Goal: Task Accomplishment & Management: Use online tool/utility

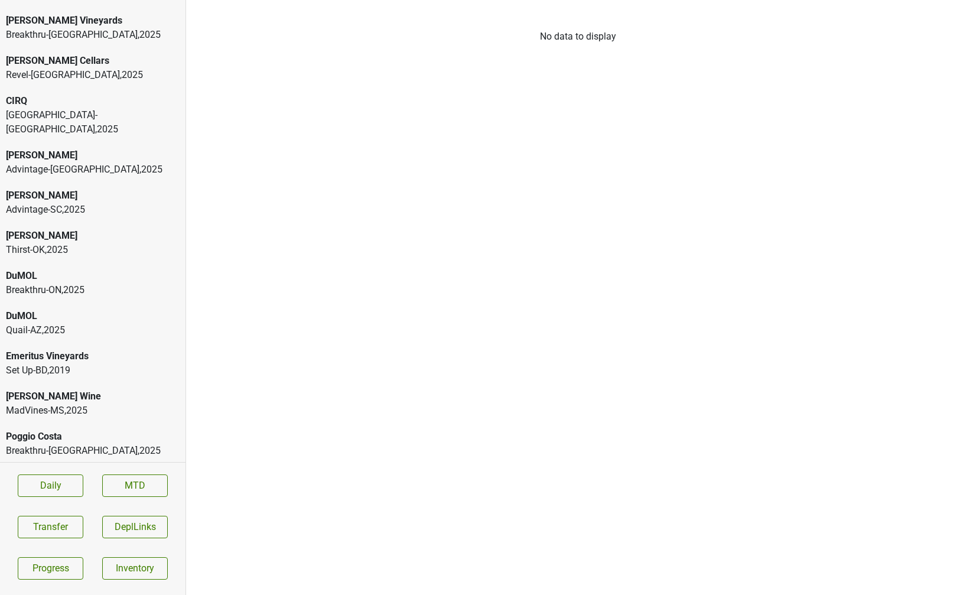
scroll to position [83, 0]
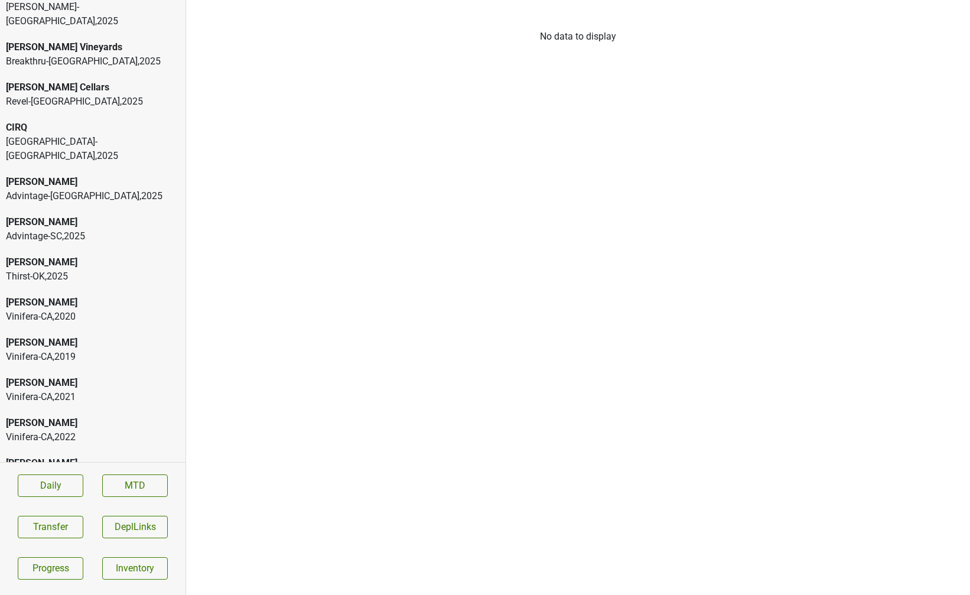
scroll to position [66, 0]
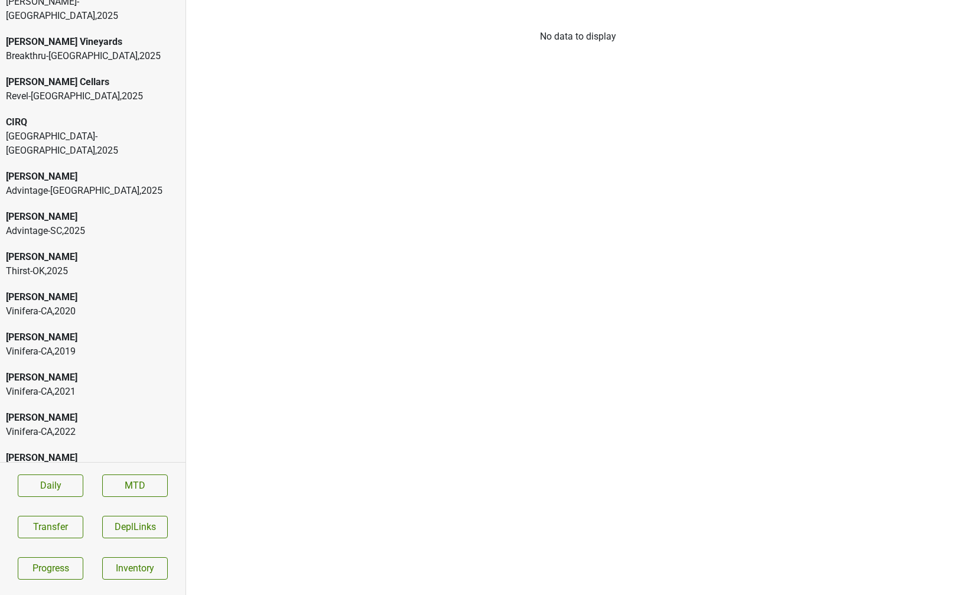
click at [54, 385] on div "Vinifera-[GEOGRAPHIC_DATA] , 2021" at bounding box center [93, 392] width 174 height 14
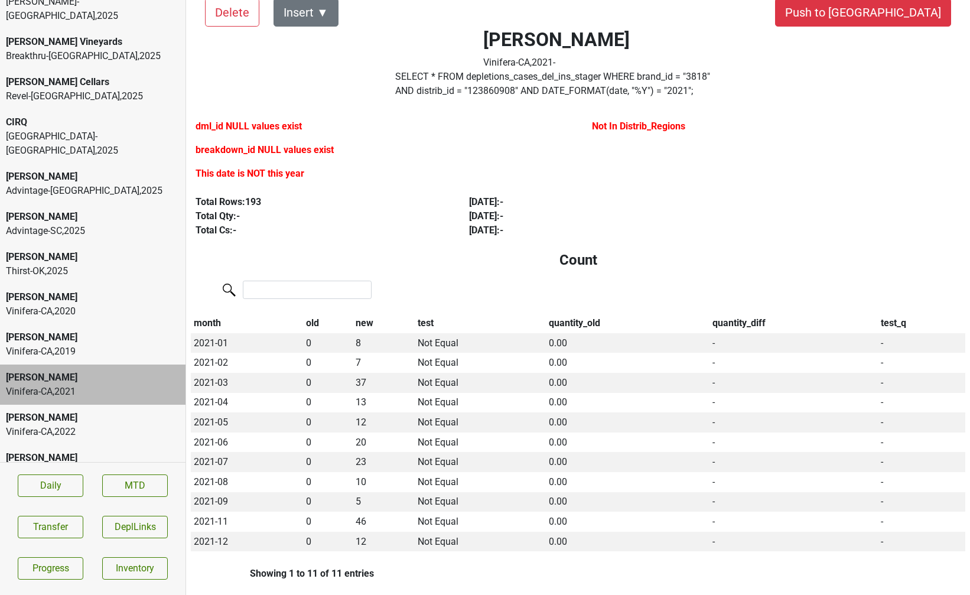
scroll to position [34, 0]
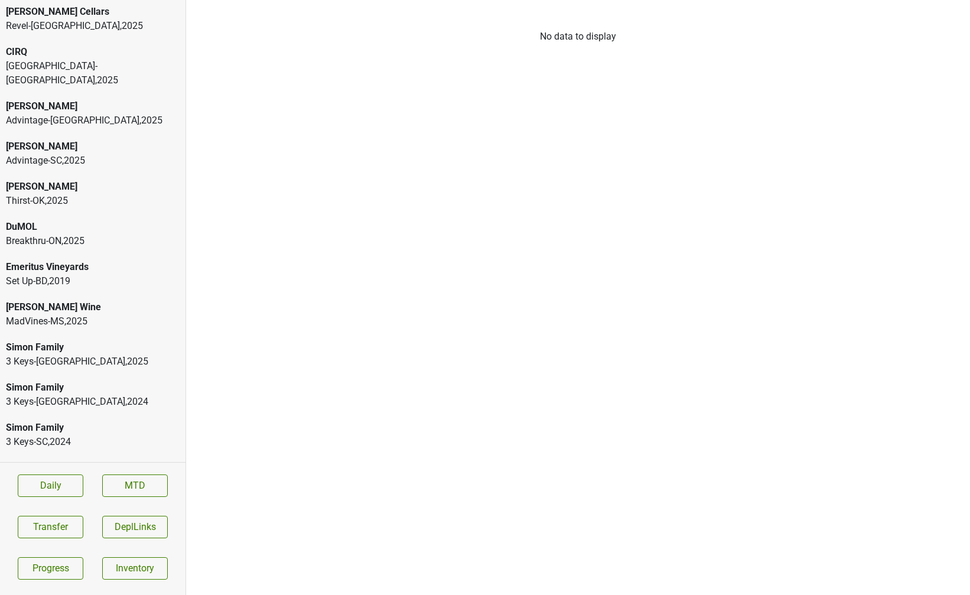
scroll to position [221, 0]
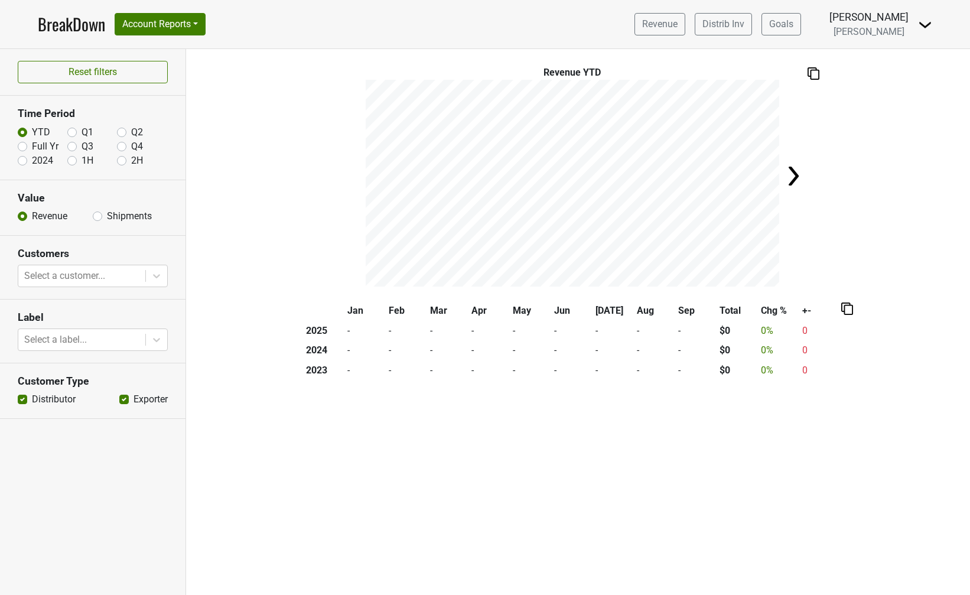
click at [91, 28] on link "BreakDown" at bounding box center [71, 24] width 67 height 25
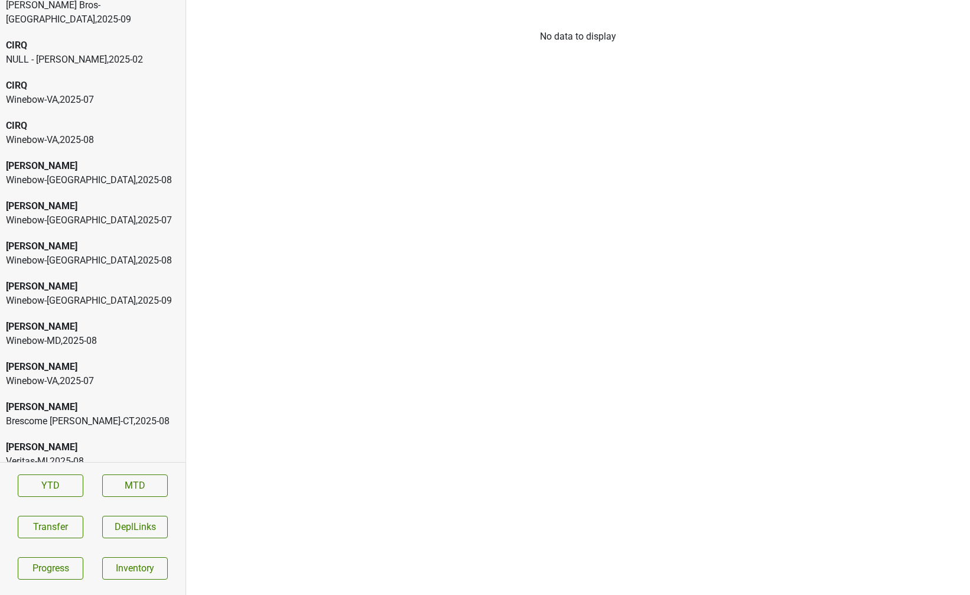
scroll to position [30, 0]
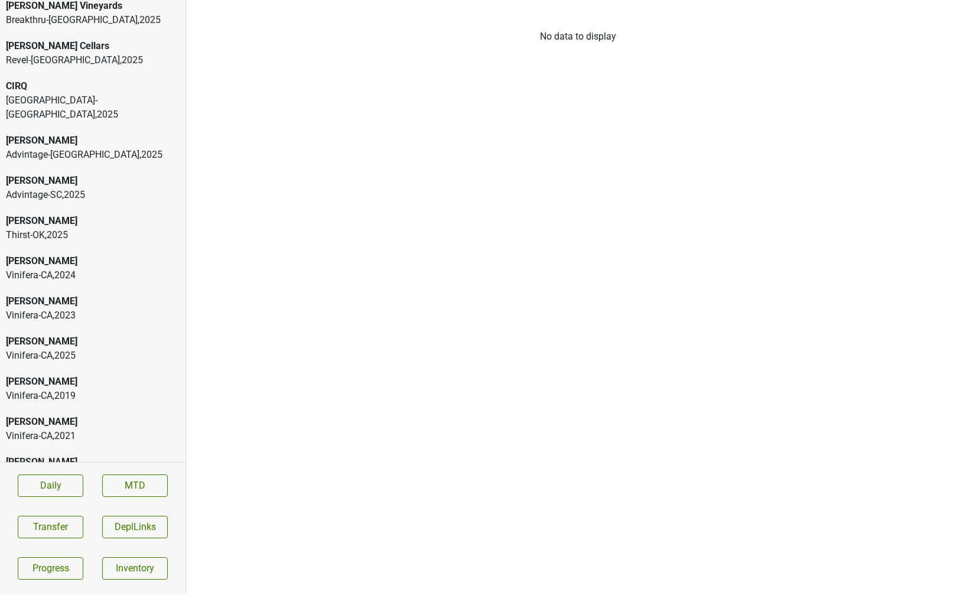
scroll to position [104, 0]
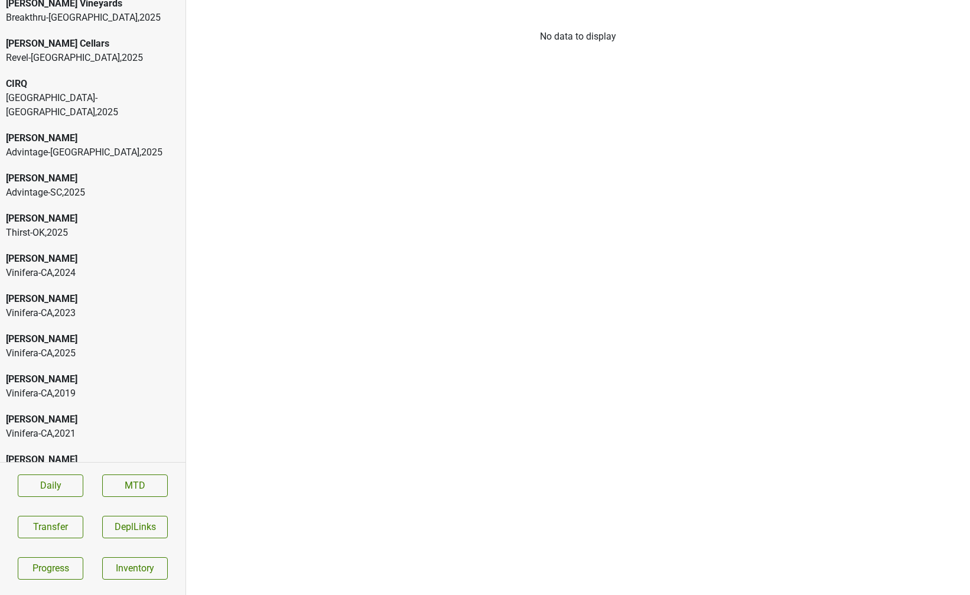
click at [67, 372] on div "[PERSON_NAME]" at bounding box center [93, 379] width 174 height 14
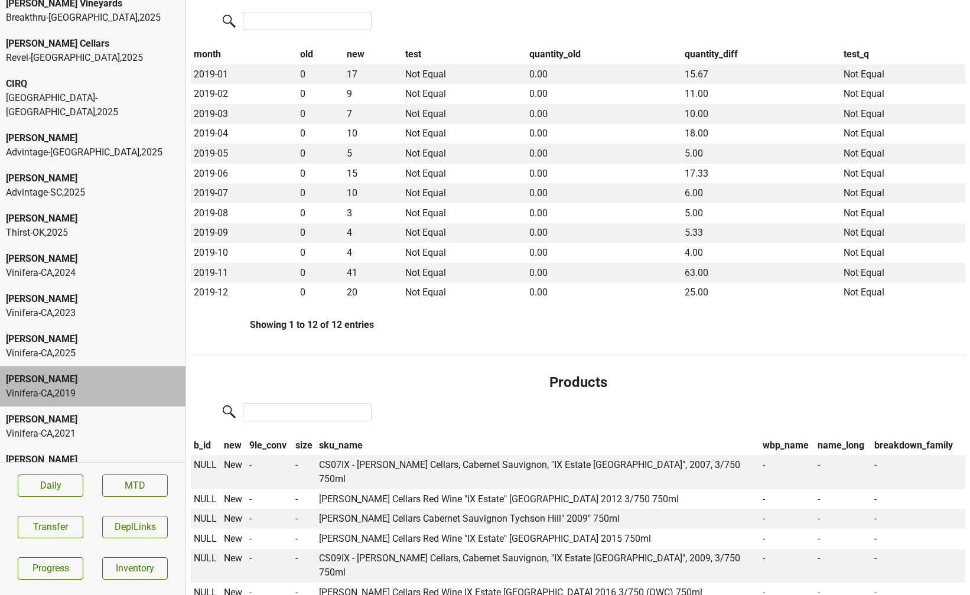
scroll to position [0, 0]
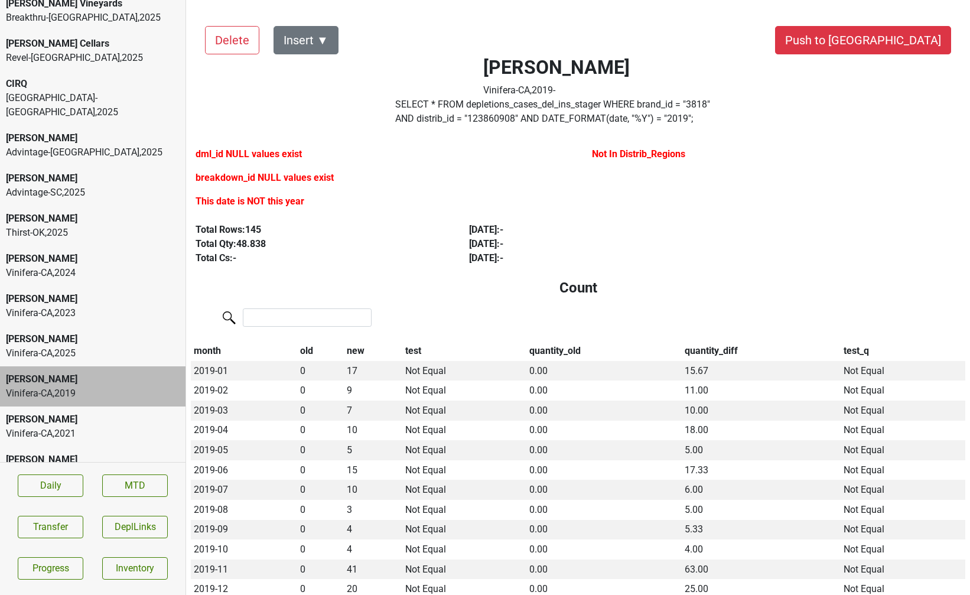
click at [471, 106] on label "SELECT * FROM depletions_cases_del_ins_stager WHERE brand_id = " 3818 " AND dis…" at bounding box center [556, 112] width 323 height 28
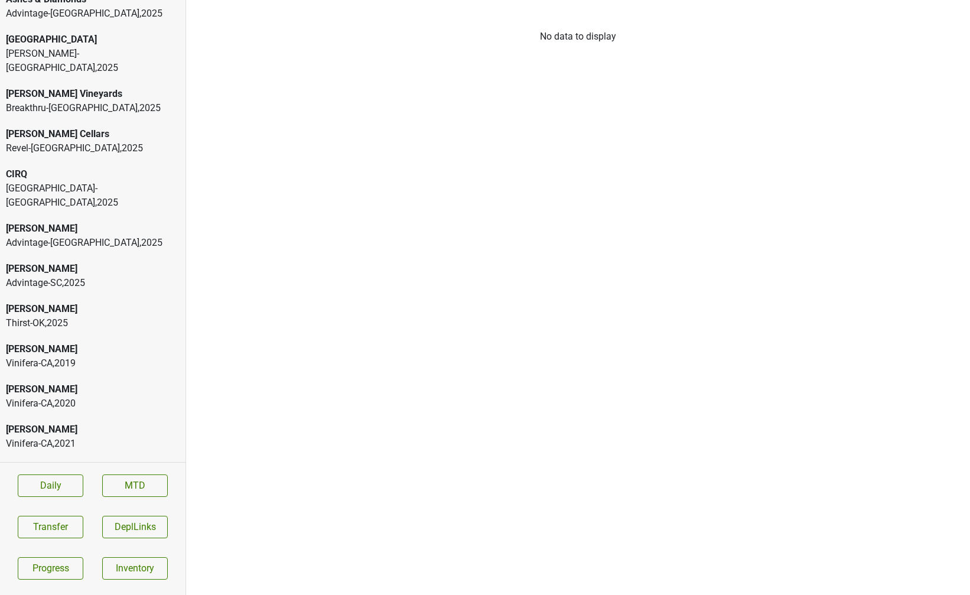
scroll to position [18, 0]
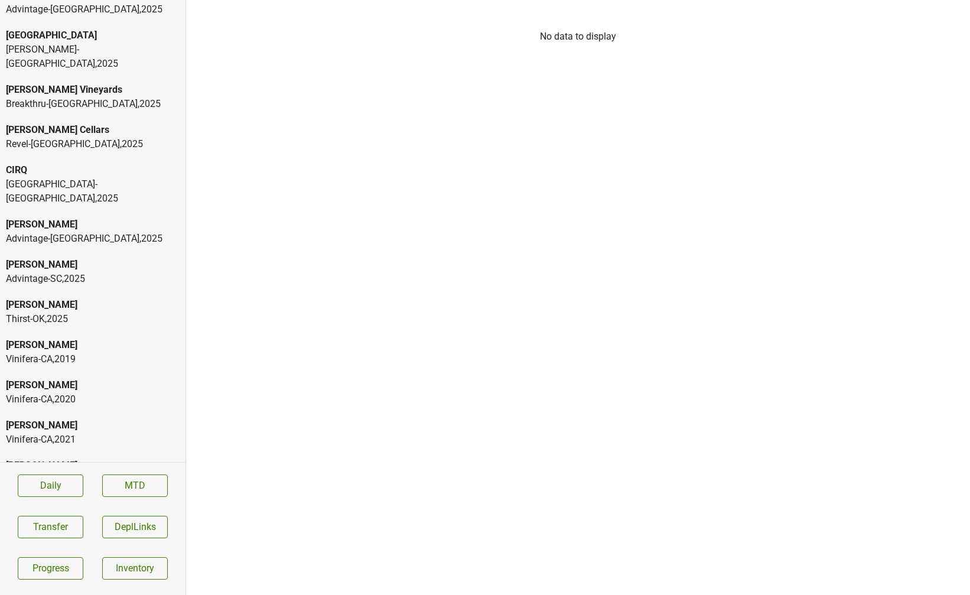
click at [100, 332] on div "Colgin Vinifera-CA , 2019" at bounding box center [93, 352] width 186 height 40
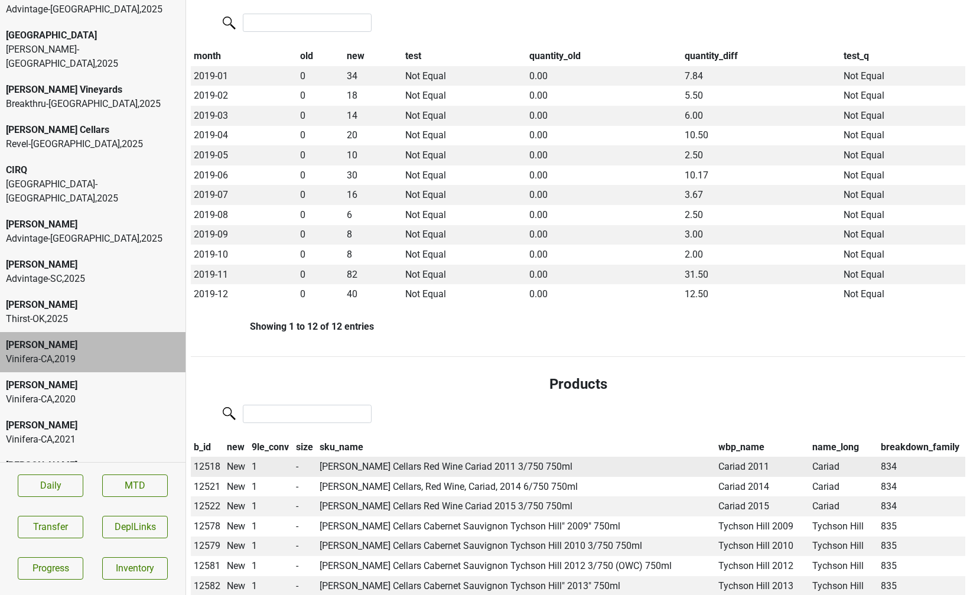
scroll to position [0, 0]
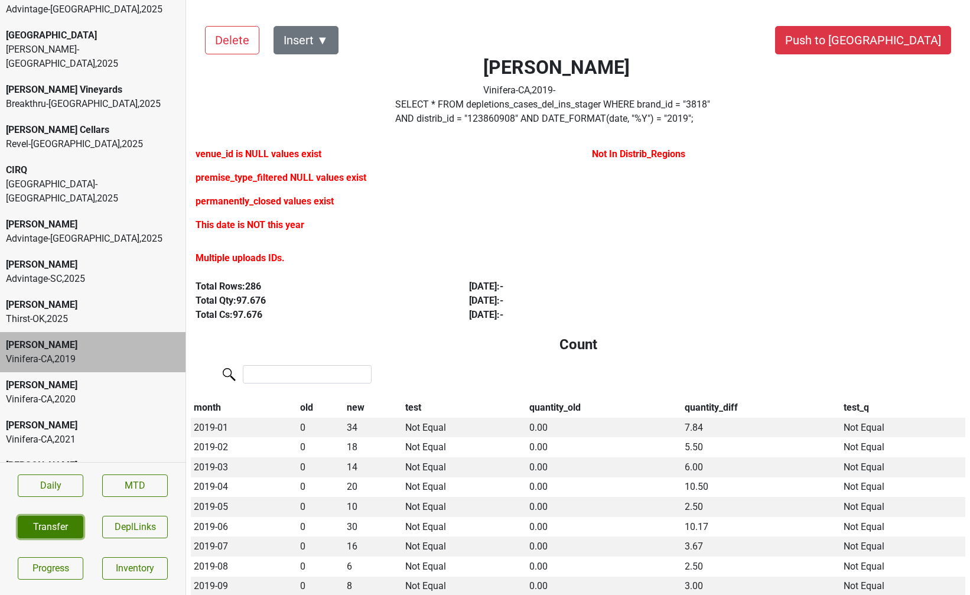
click at [51, 525] on button "Transfer" at bounding box center [51, 527] width 66 height 22
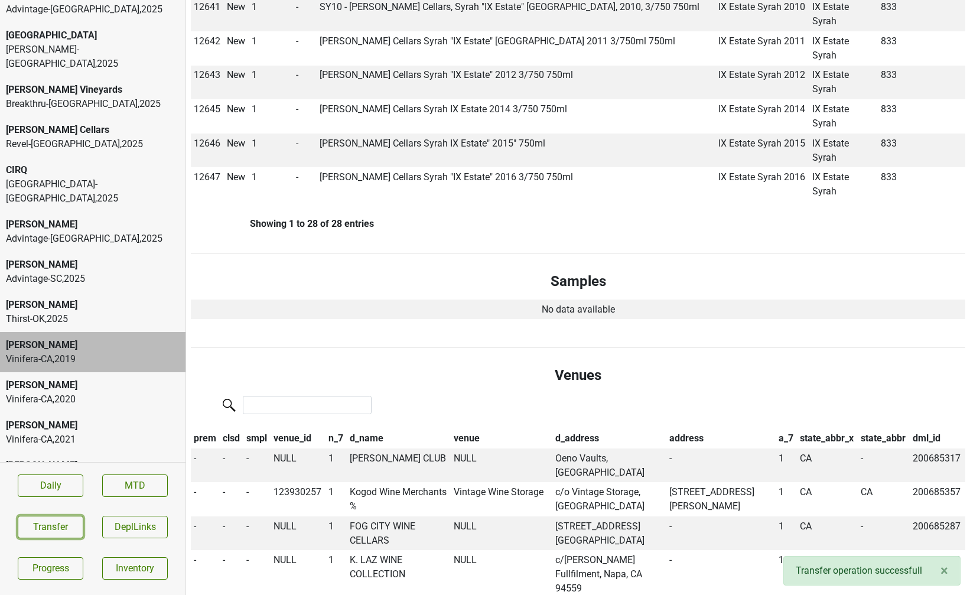
scroll to position [1352, 0]
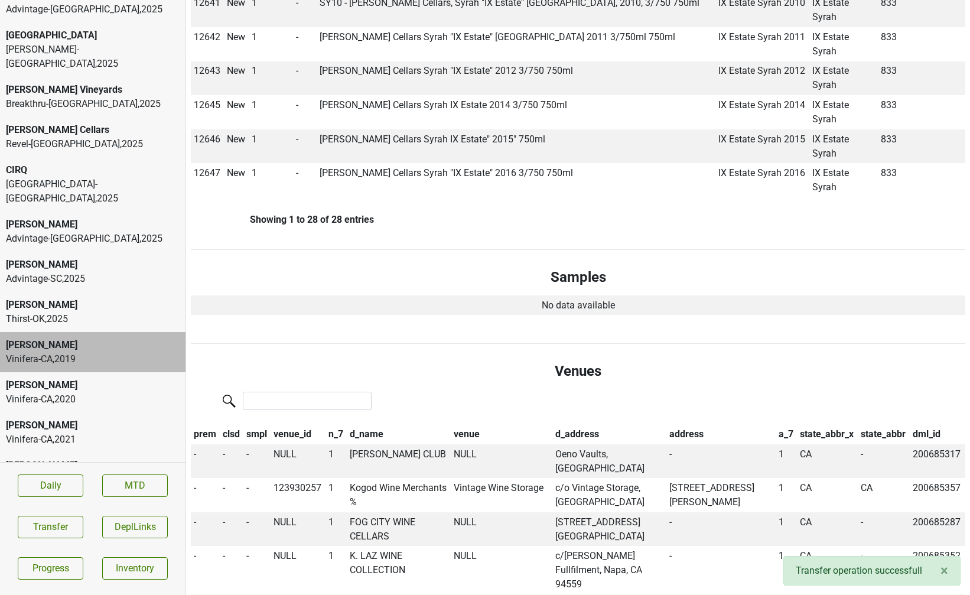
click at [291, 424] on th "venue_id" at bounding box center [298, 434] width 55 height 20
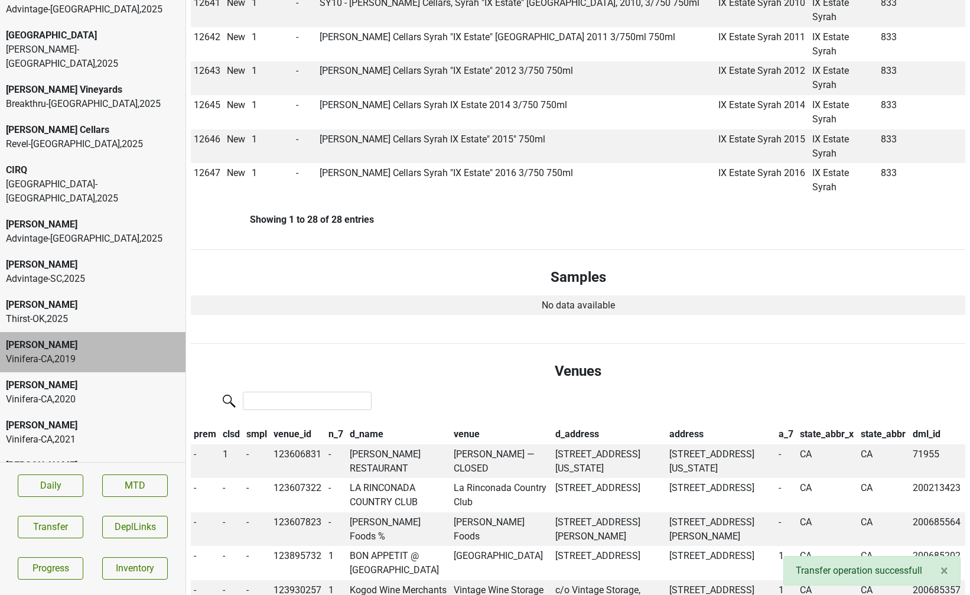
click at [291, 424] on th "venue_id" at bounding box center [298, 434] width 55 height 20
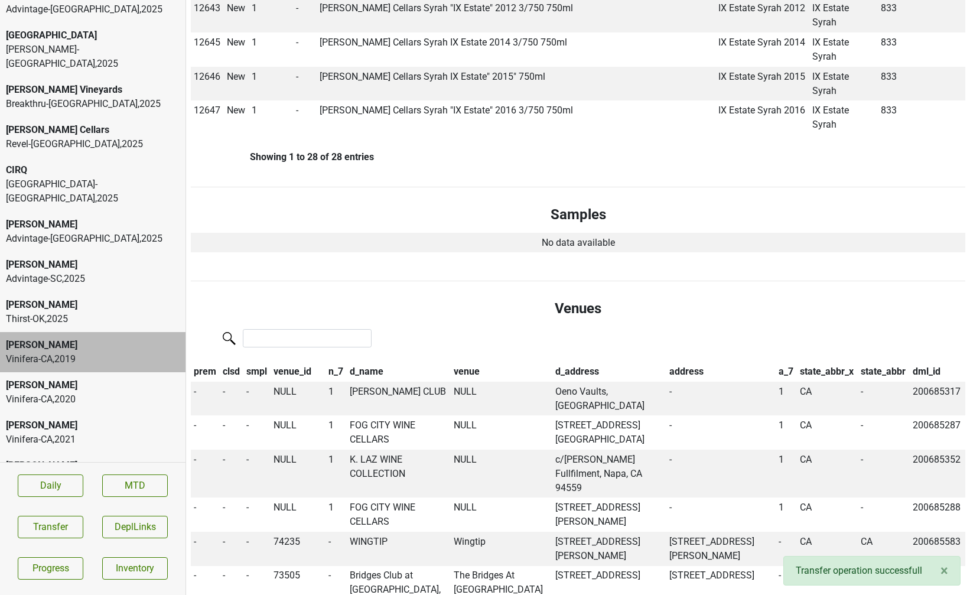
scroll to position [1418, 0]
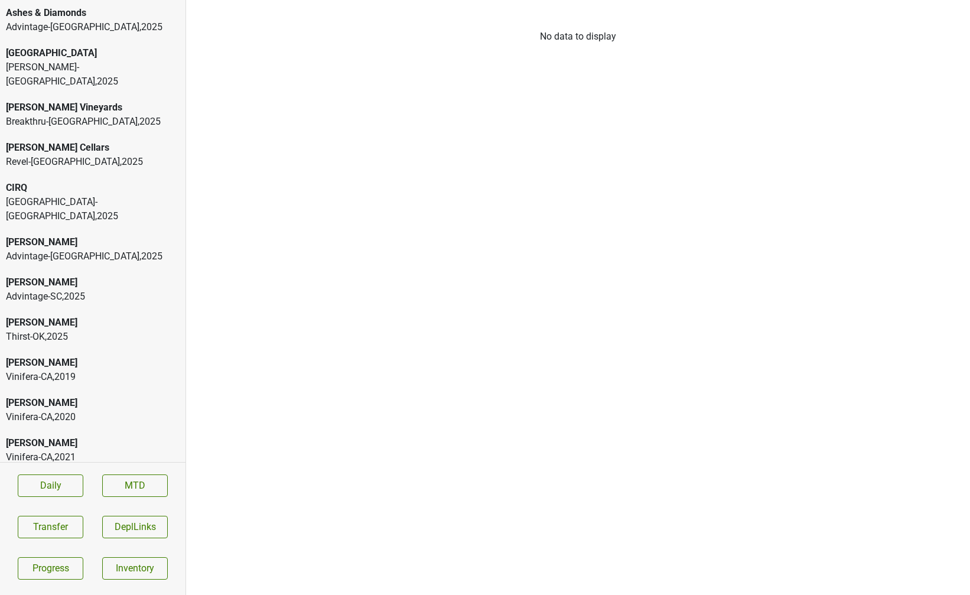
click at [96, 356] on div "[PERSON_NAME]" at bounding box center [93, 363] width 174 height 14
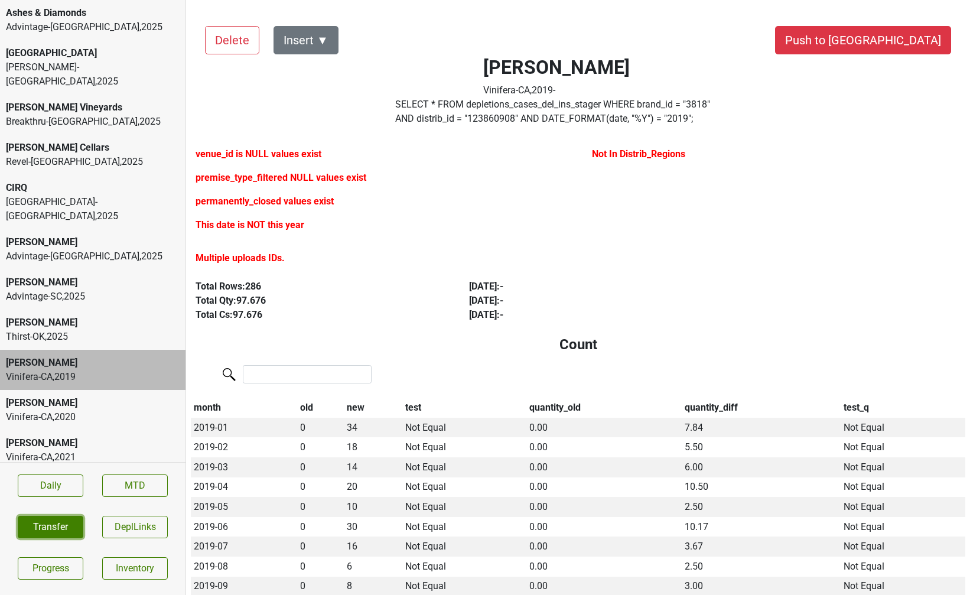
click at [49, 528] on button "Transfer" at bounding box center [51, 527] width 66 height 22
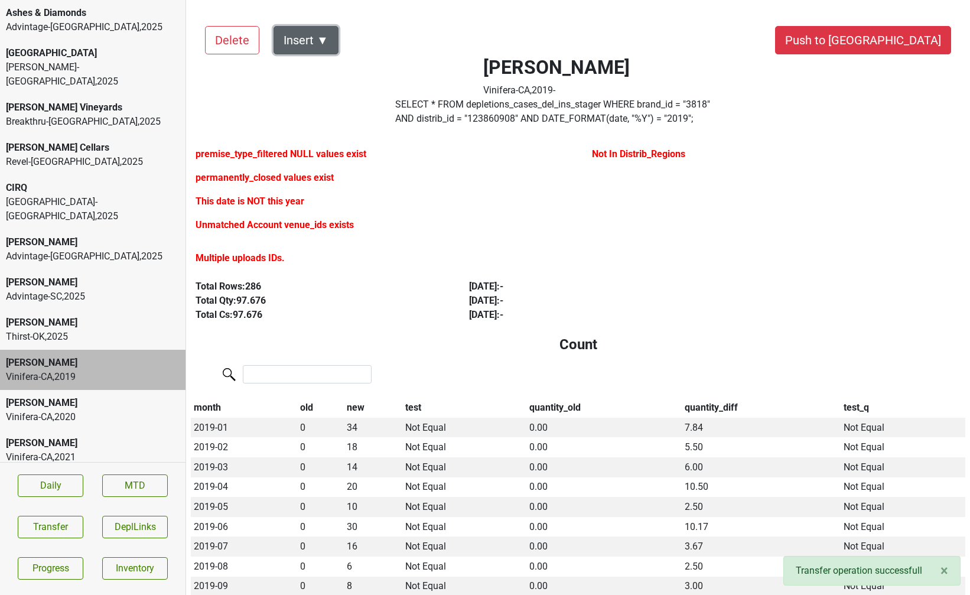
click at [320, 41] on button "Insert ▼" at bounding box center [306, 40] width 65 height 28
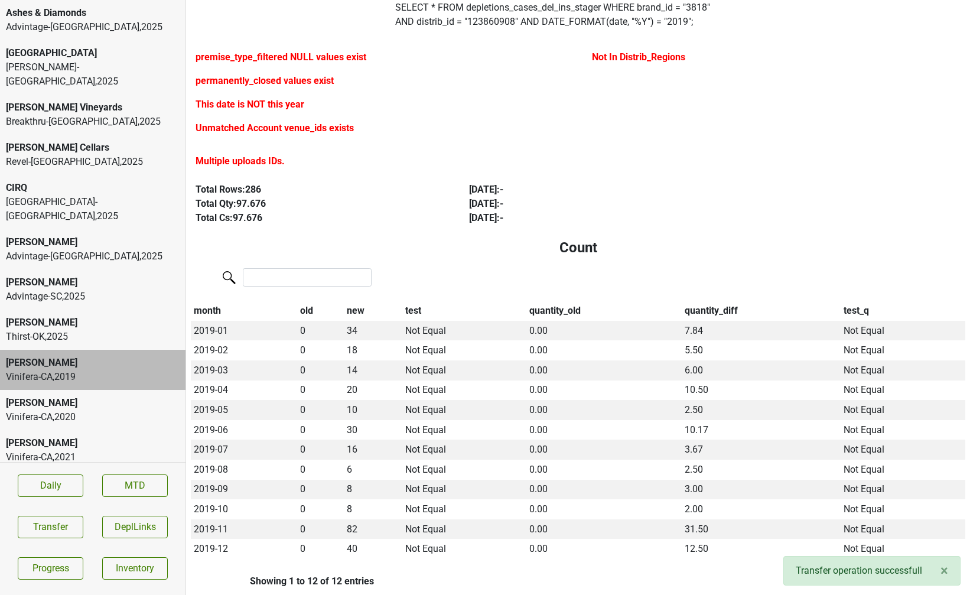
scroll to position [100, 0]
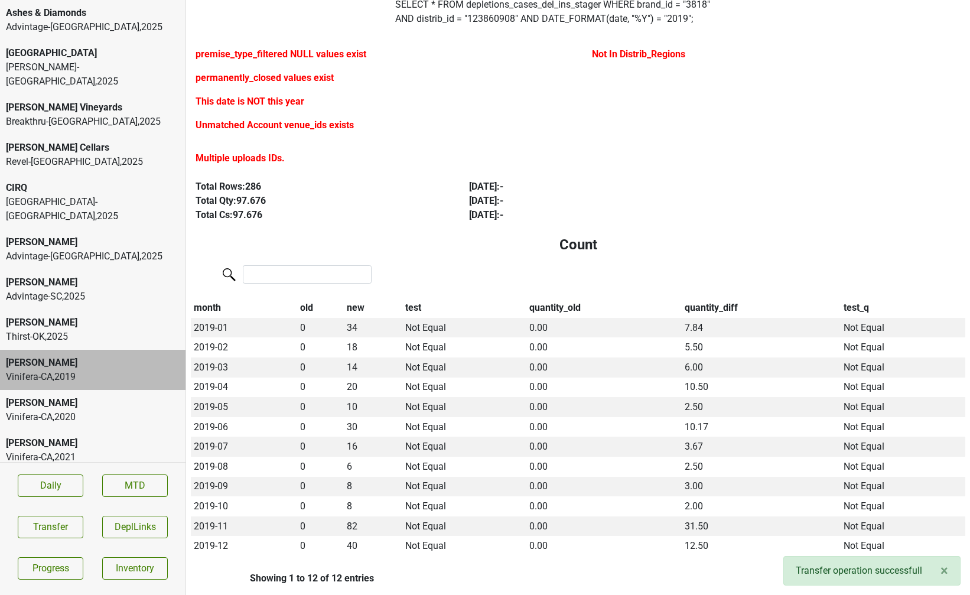
click at [438, 24] on label "SELECT * FROM depletions_cases_del_ins_stager WHERE brand_id = " 3818 " AND dis…" at bounding box center [556, 12] width 323 height 28
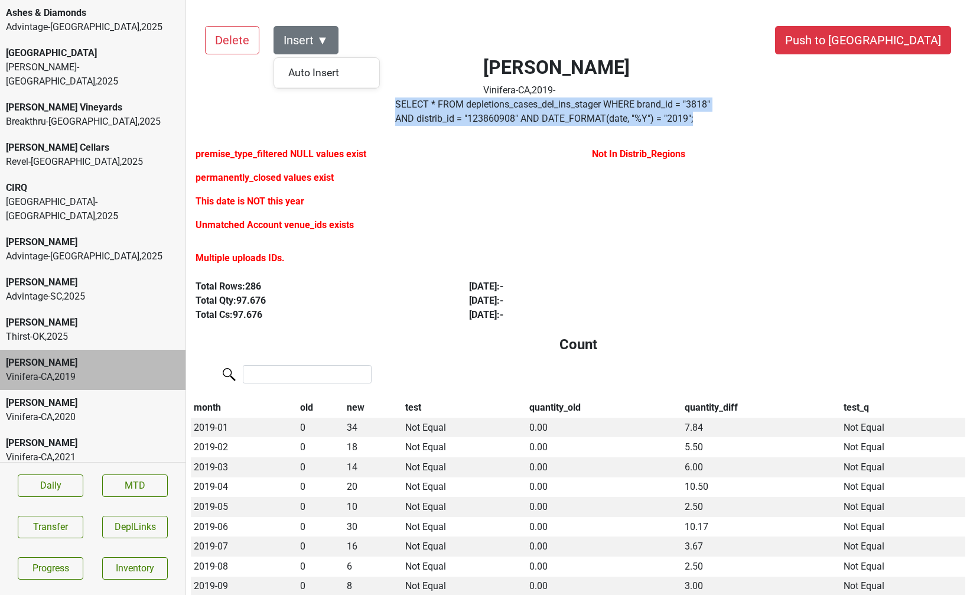
drag, startPoint x: 645, startPoint y: 121, endPoint x: 394, endPoint y: 107, distance: 251.6
click at [394, 107] on div "SELECT * FROM depletions_cases_del_ins_stager WHERE brand_id = " 3818 " AND dis…" at bounding box center [557, 114] width 340 height 33
copy label "SELECT * FROM depletions_cases_del_ins_stager WHERE brand_id = " 3818 " AND dis…"
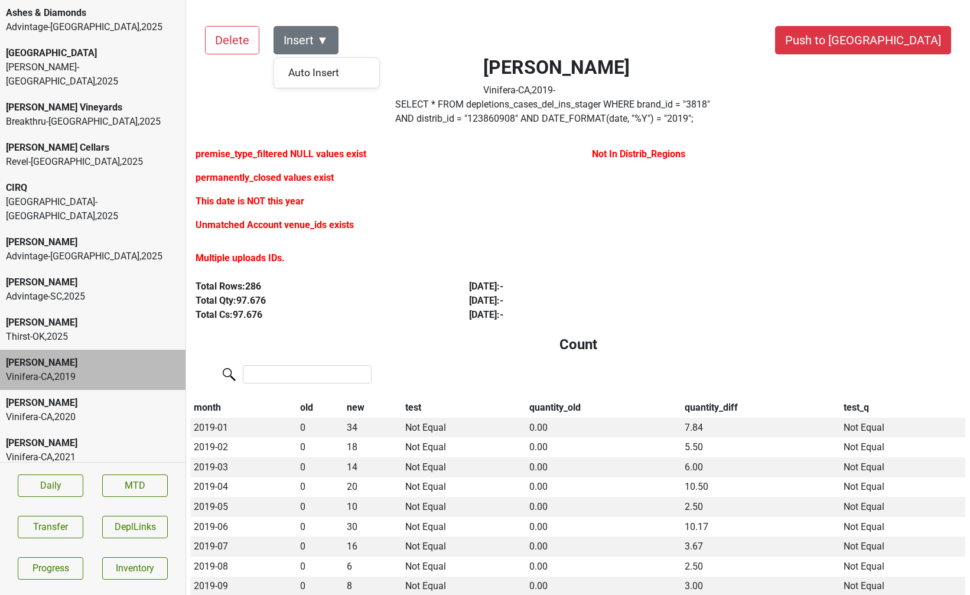
click at [57, 542] on section "Daily MTD Transfer DeplLinks Progress Inventory" at bounding box center [93, 526] width 186 height 129
click at [56, 525] on button "Transfer" at bounding box center [51, 527] width 66 height 22
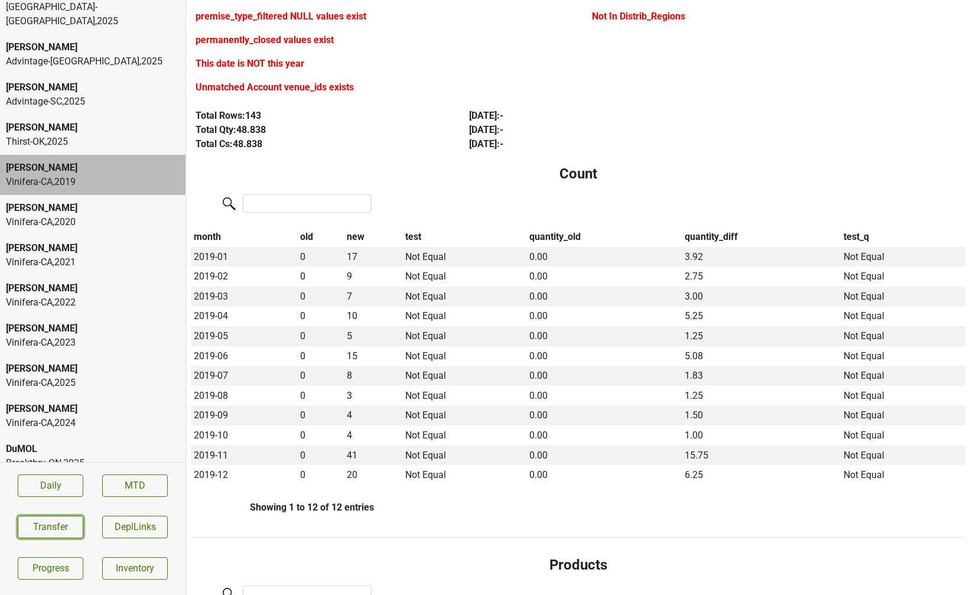
scroll to position [198, 0]
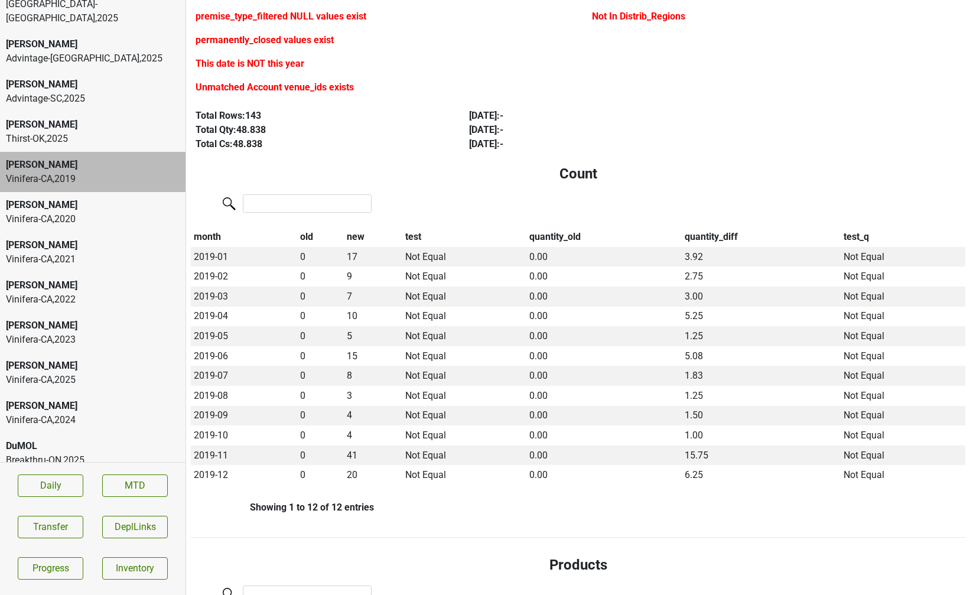
click at [74, 373] on div "Vinifera-[GEOGRAPHIC_DATA] , 2025" at bounding box center [93, 380] width 174 height 14
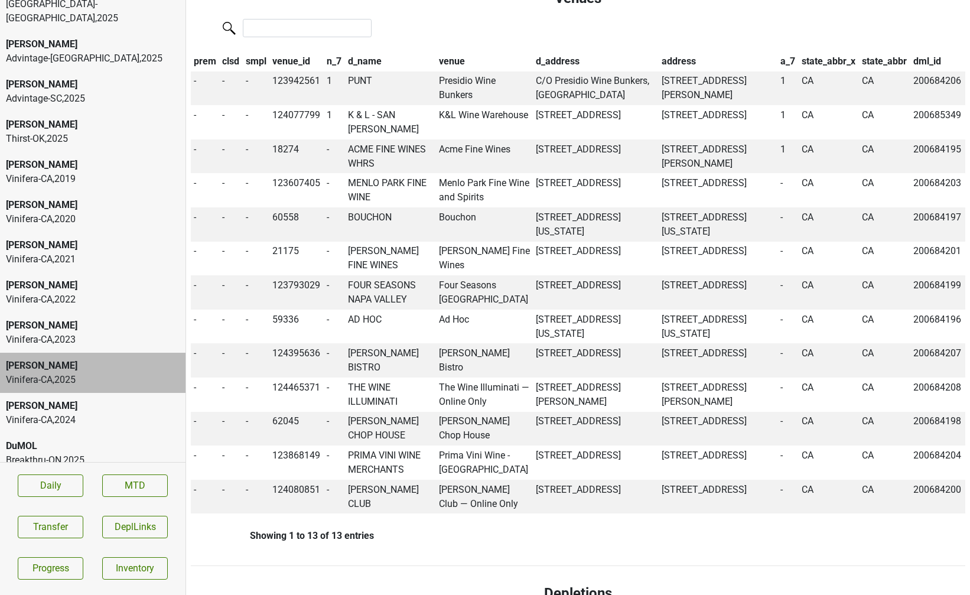
scroll to position [1015, 0]
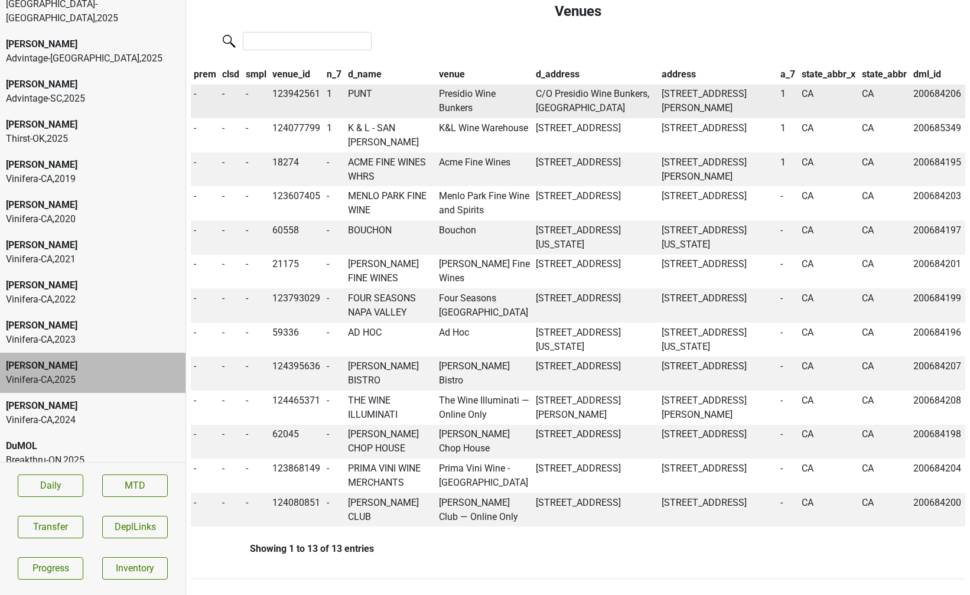
click at [361, 85] on td "PUNT" at bounding box center [390, 102] width 91 height 34
click at [308, 85] on td "123942561" at bounding box center [297, 102] width 54 height 34
copy td "123942561"
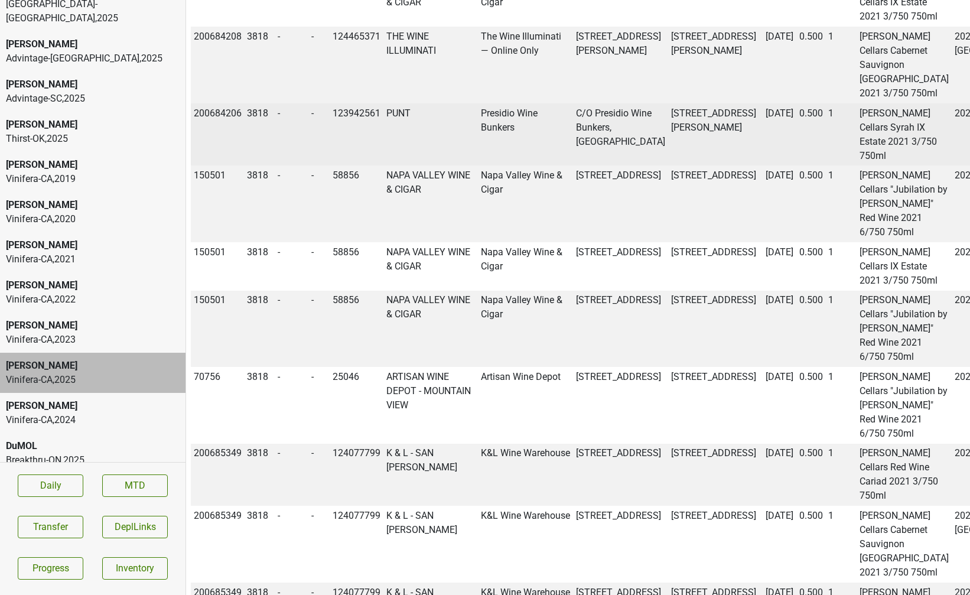
click at [213, 166] on td "200684206" at bounding box center [218, 134] width 54 height 63
copy td "200684206"
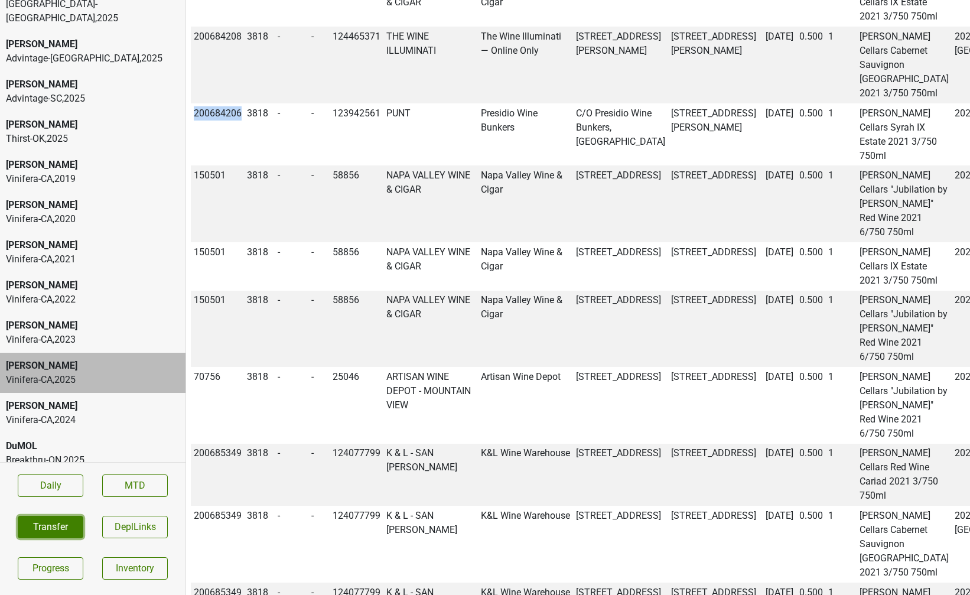
click at [48, 521] on button "Transfer" at bounding box center [51, 527] width 66 height 22
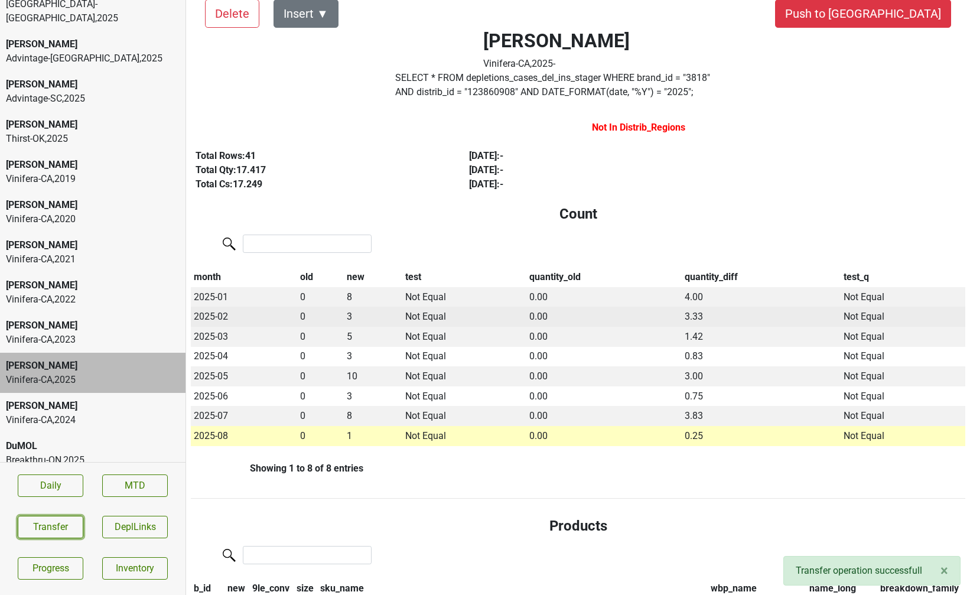
scroll to position [28, 0]
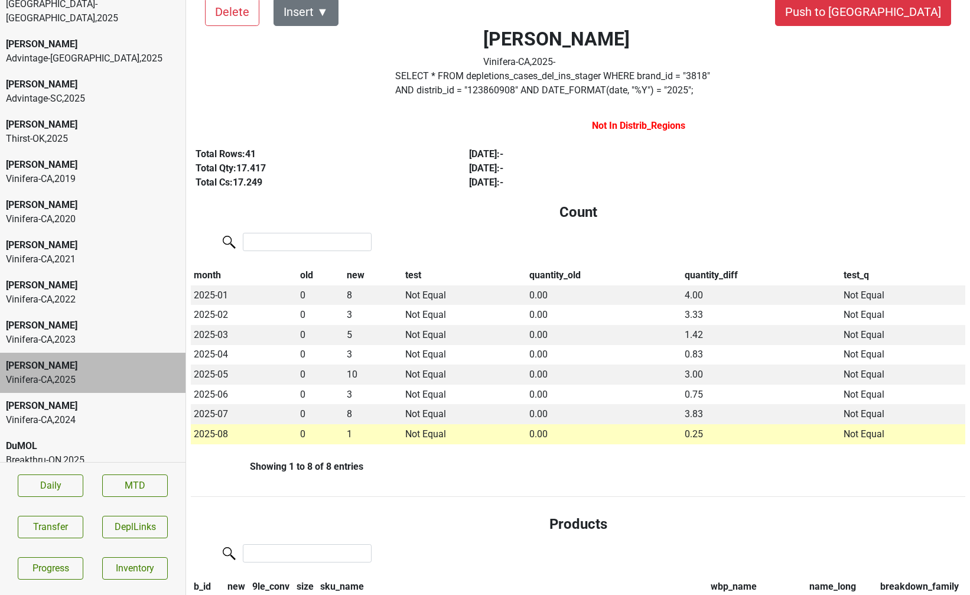
click at [495, 95] on label "SELECT * FROM depletions_cases_del_ins_stager WHERE brand_id = " 3818 " AND dis…" at bounding box center [556, 83] width 323 height 28
click at [70, 520] on button "Transfer" at bounding box center [51, 527] width 66 height 22
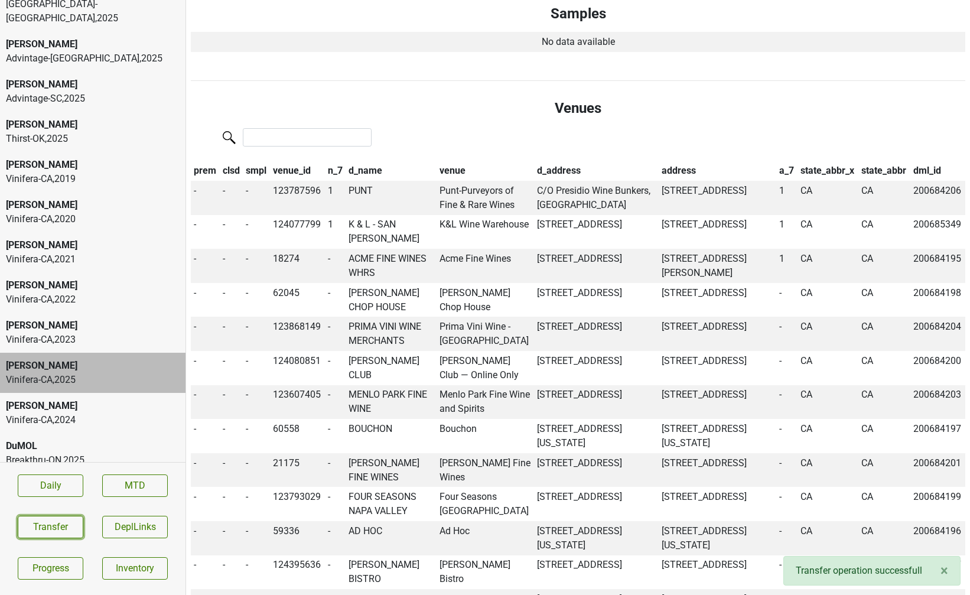
scroll to position [900, 0]
